Goal: Transaction & Acquisition: Purchase product/service

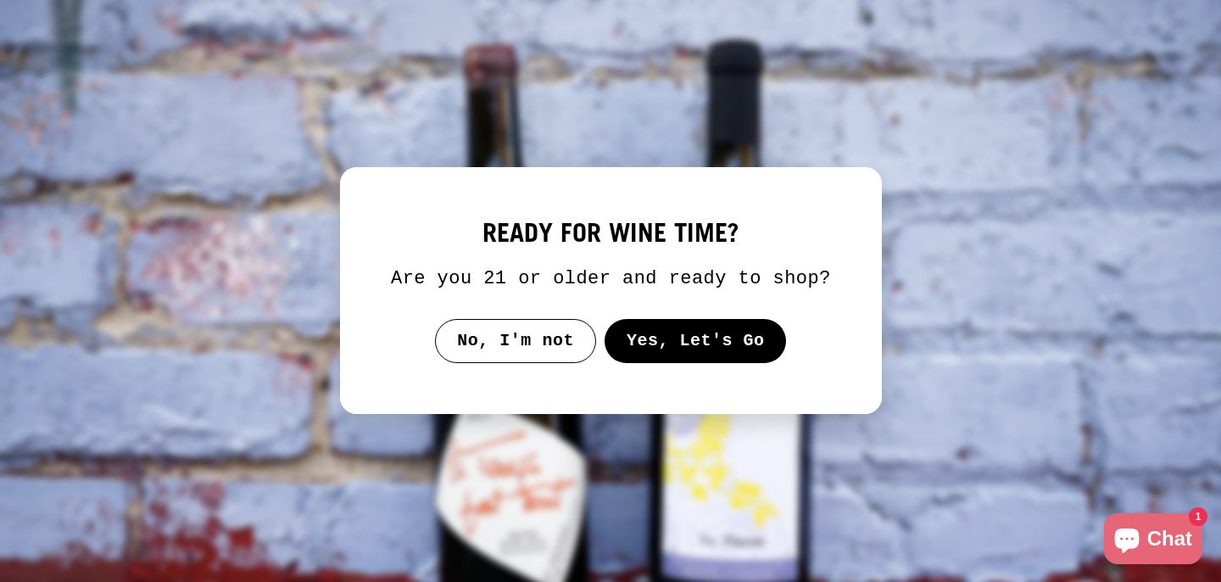
click at [723, 363] on button "Yes, Let's Go" at bounding box center [695, 341] width 182 height 44
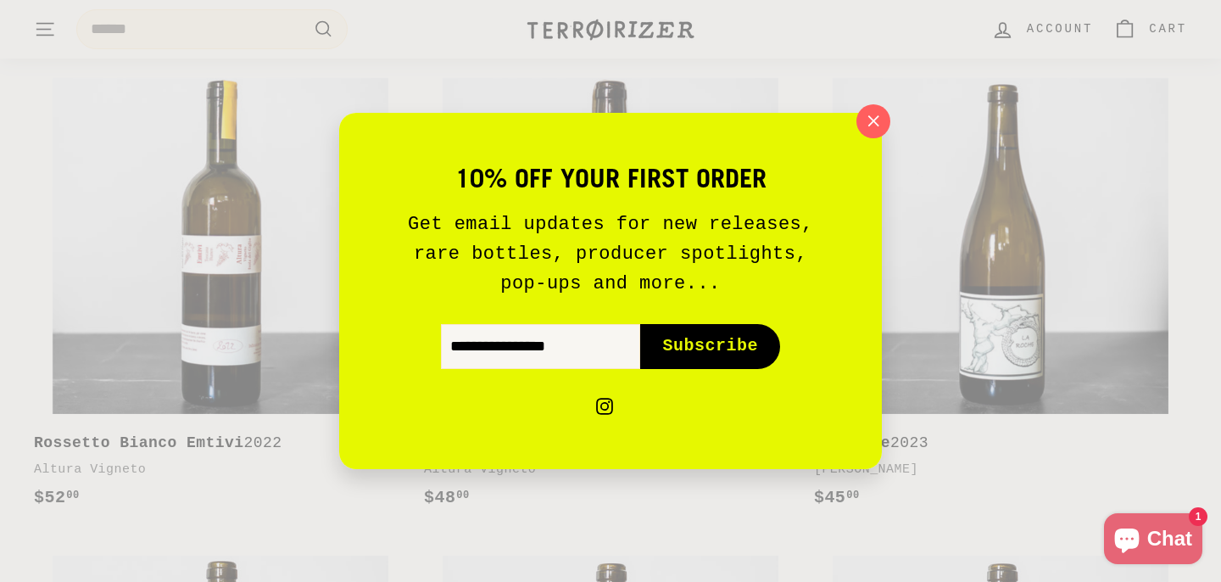
scroll to position [1388, 0]
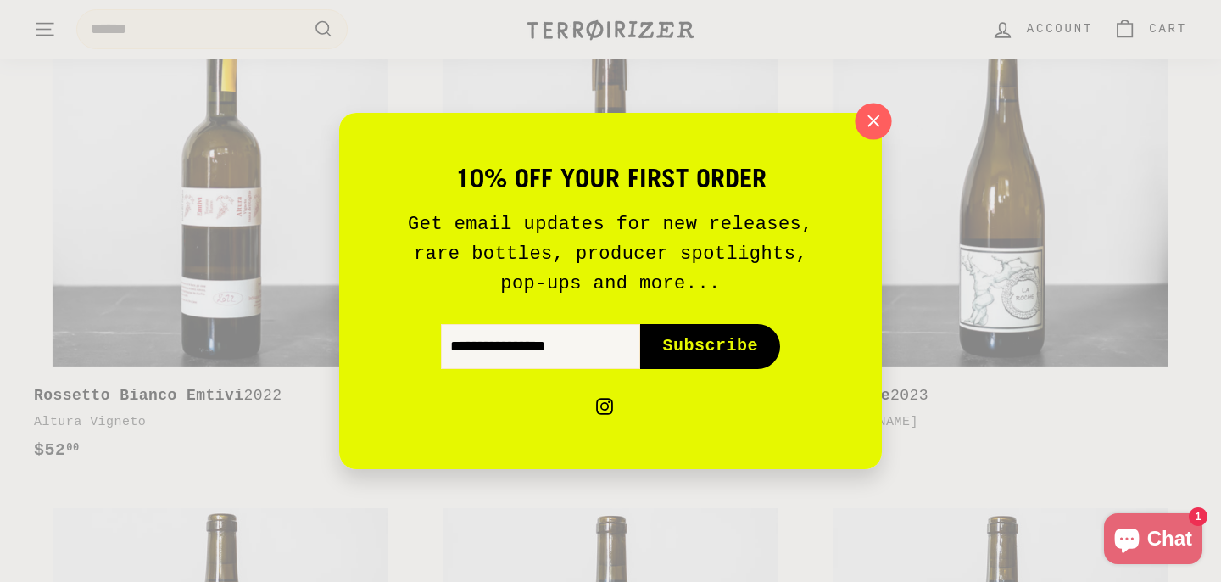
click at [874, 111] on icon "button" at bounding box center [873, 121] width 25 height 25
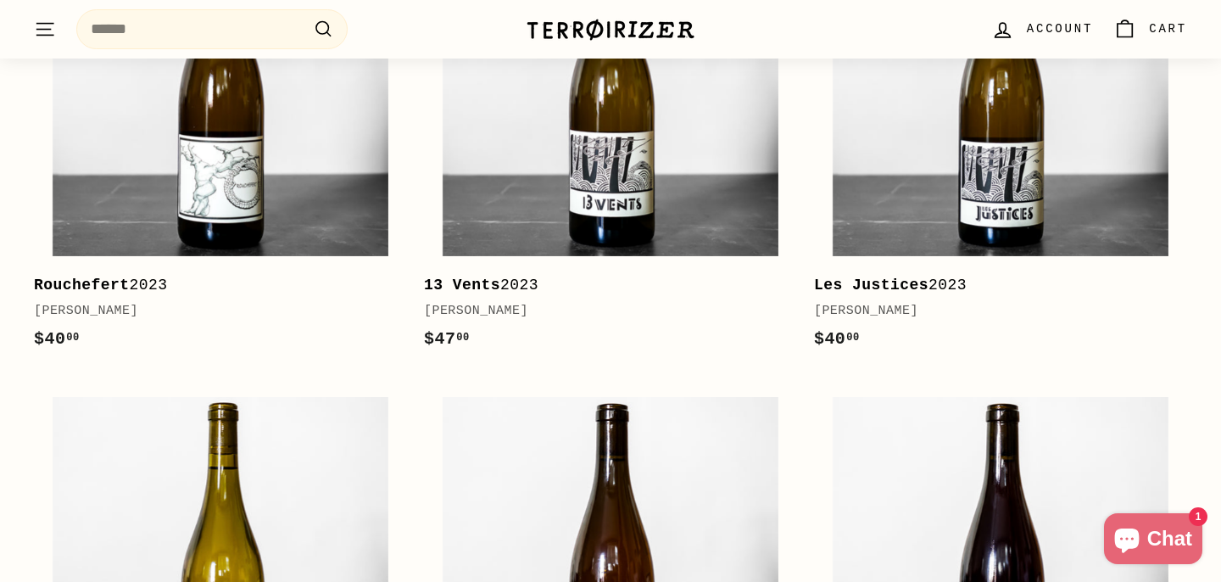
scroll to position [0, 0]
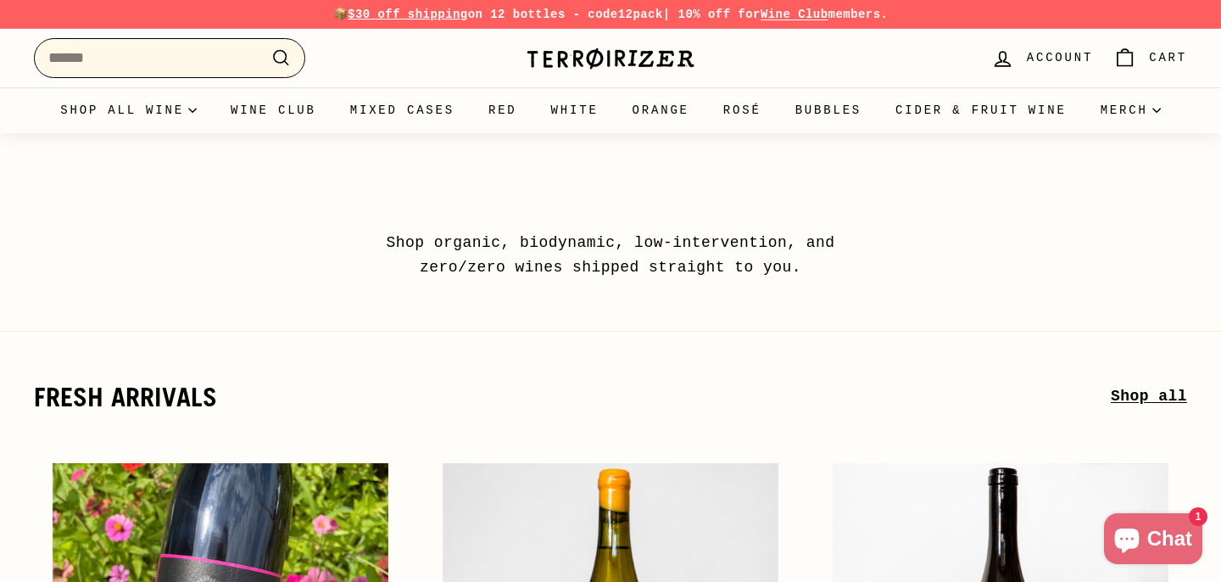
click at [167, 59] on input "Search" at bounding box center [169, 58] width 271 height 40
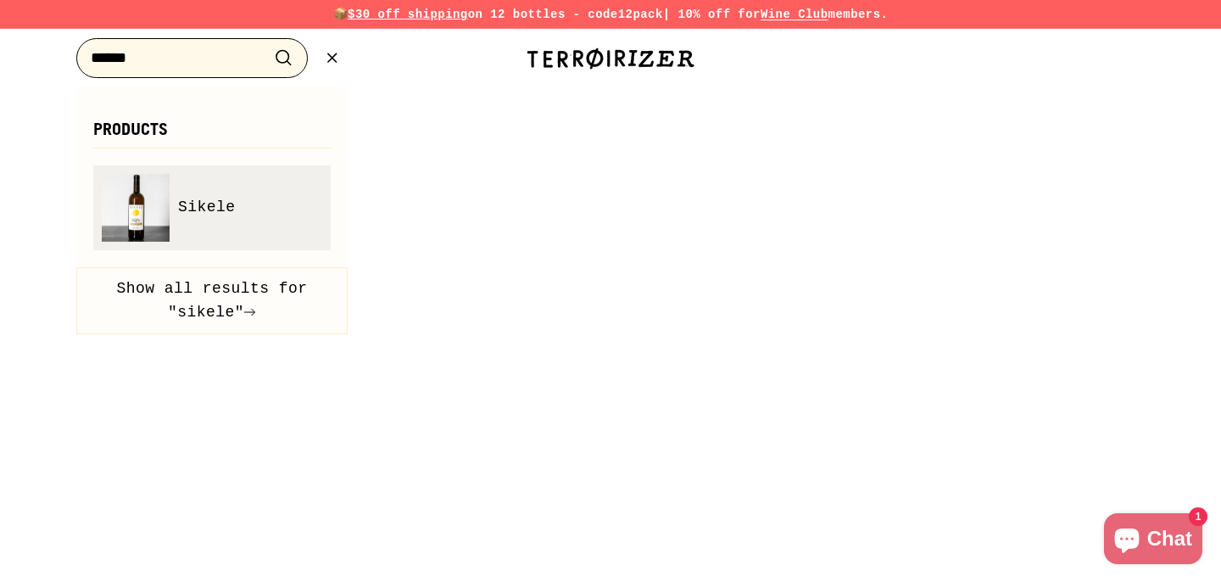
type input "******"
click at [204, 208] on span "Sikele" at bounding box center [207, 207] width 58 height 25
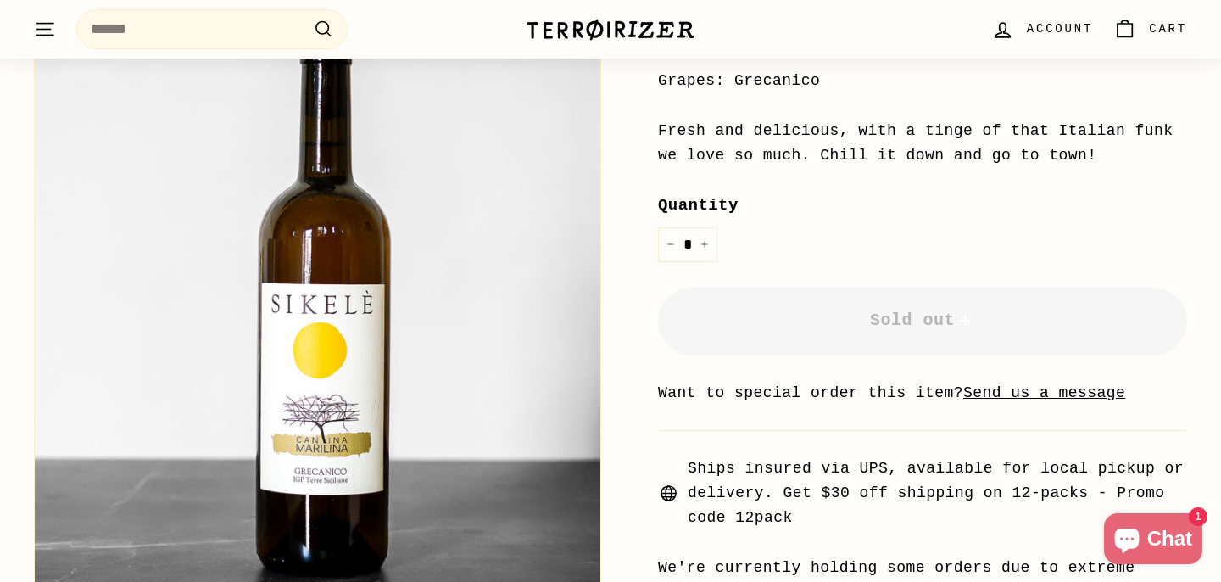
scroll to position [525, 0]
